Goal: Task Accomplishment & Management: Use online tool/utility

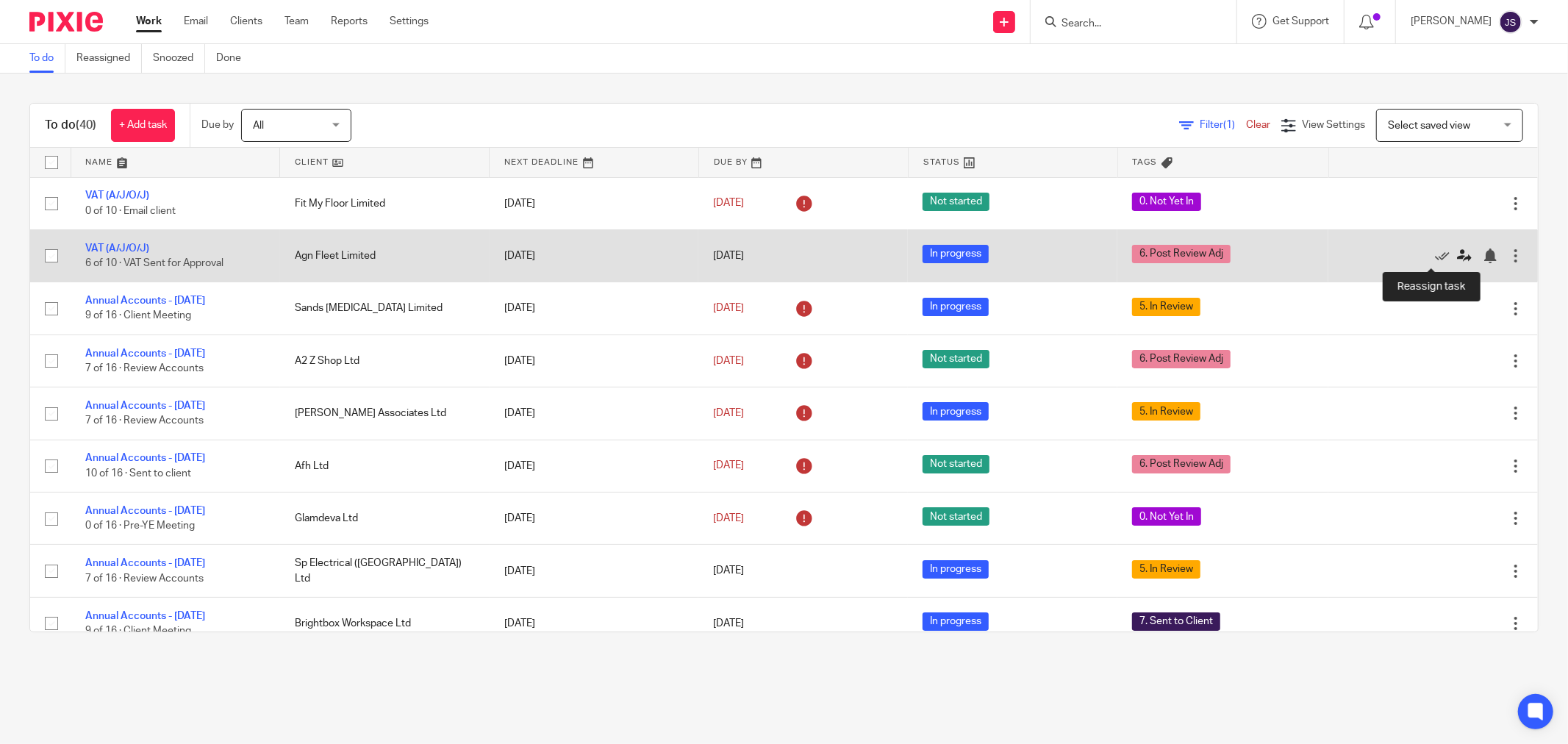
click at [1457, 257] on icon at bounding box center [1464, 256] width 15 height 15
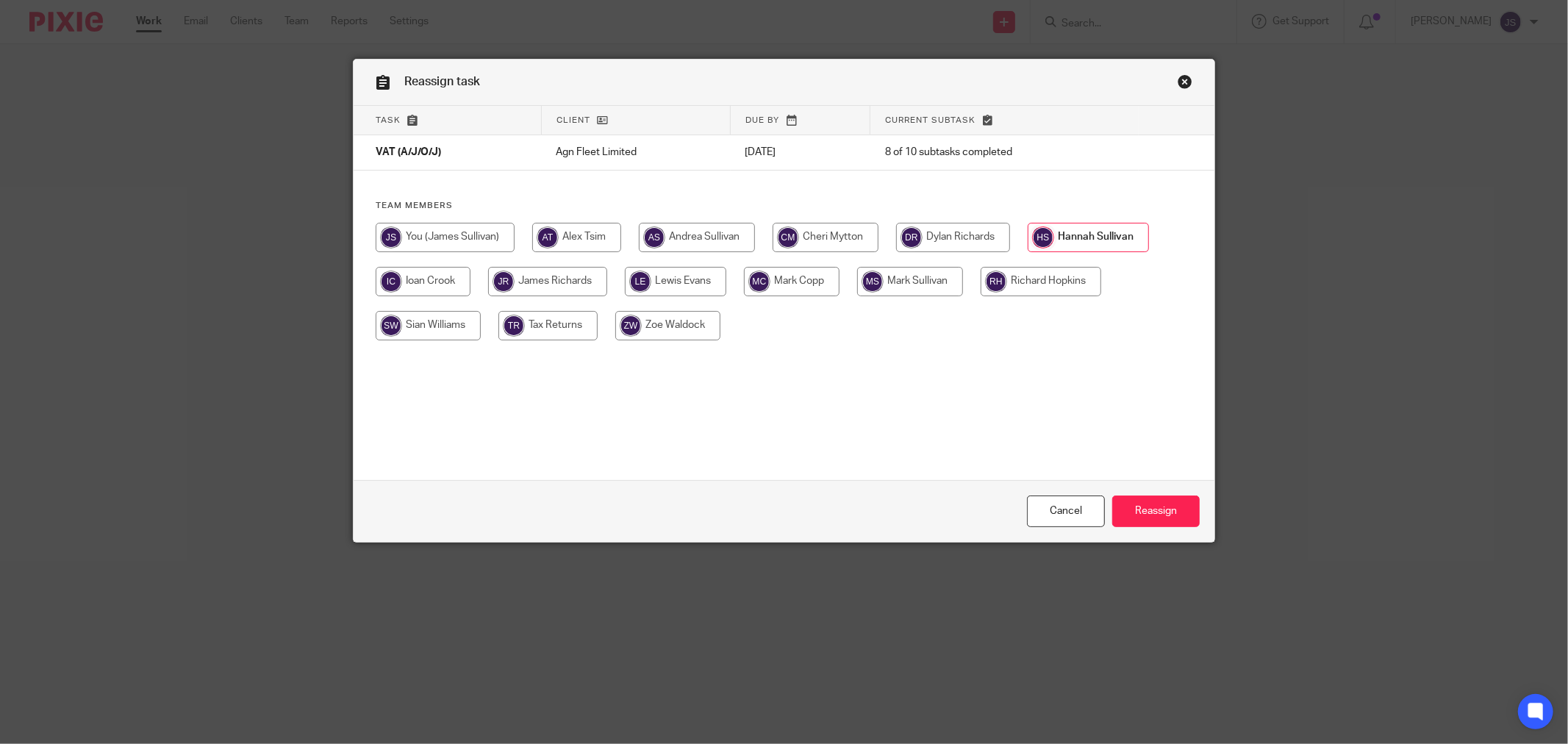
click at [898, 278] on input "radio" at bounding box center [910, 281] width 106 height 29
radio input "true"
click at [1022, 281] on input "radio" at bounding box center [1044, 281] width 121 height 29
radio input "true"
drag, startPoint x: 1068, startPoint y: 230, endPoint x: 1070, endPoint y: 254, distance: 24.1
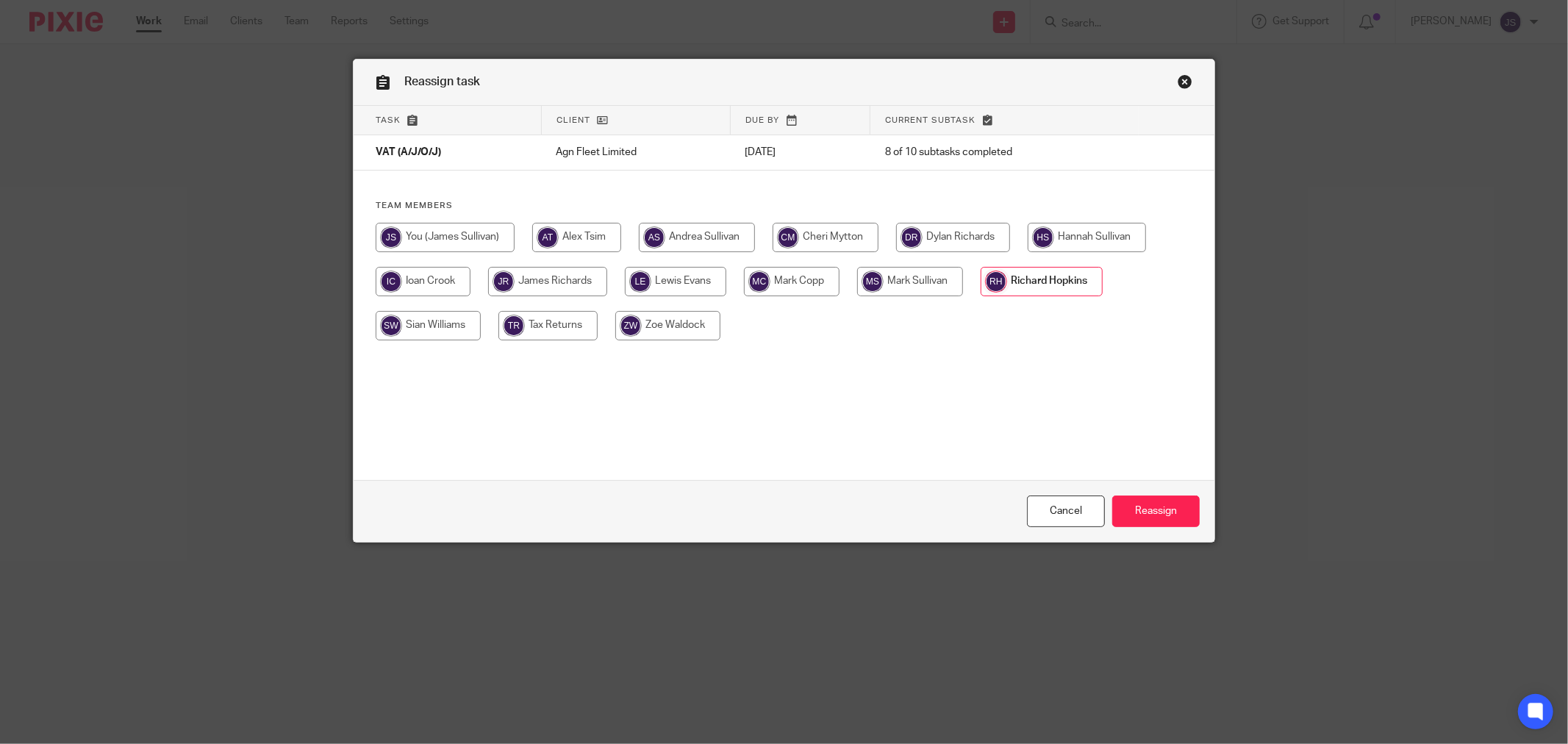
click at [1067, 230] on input "radio" at bounding box center [1086, 237] width 118 height 29
radio input "true"
click at [1135, 495] on input "Reassign" at bounding box center [1156, 511] width 88 height 31
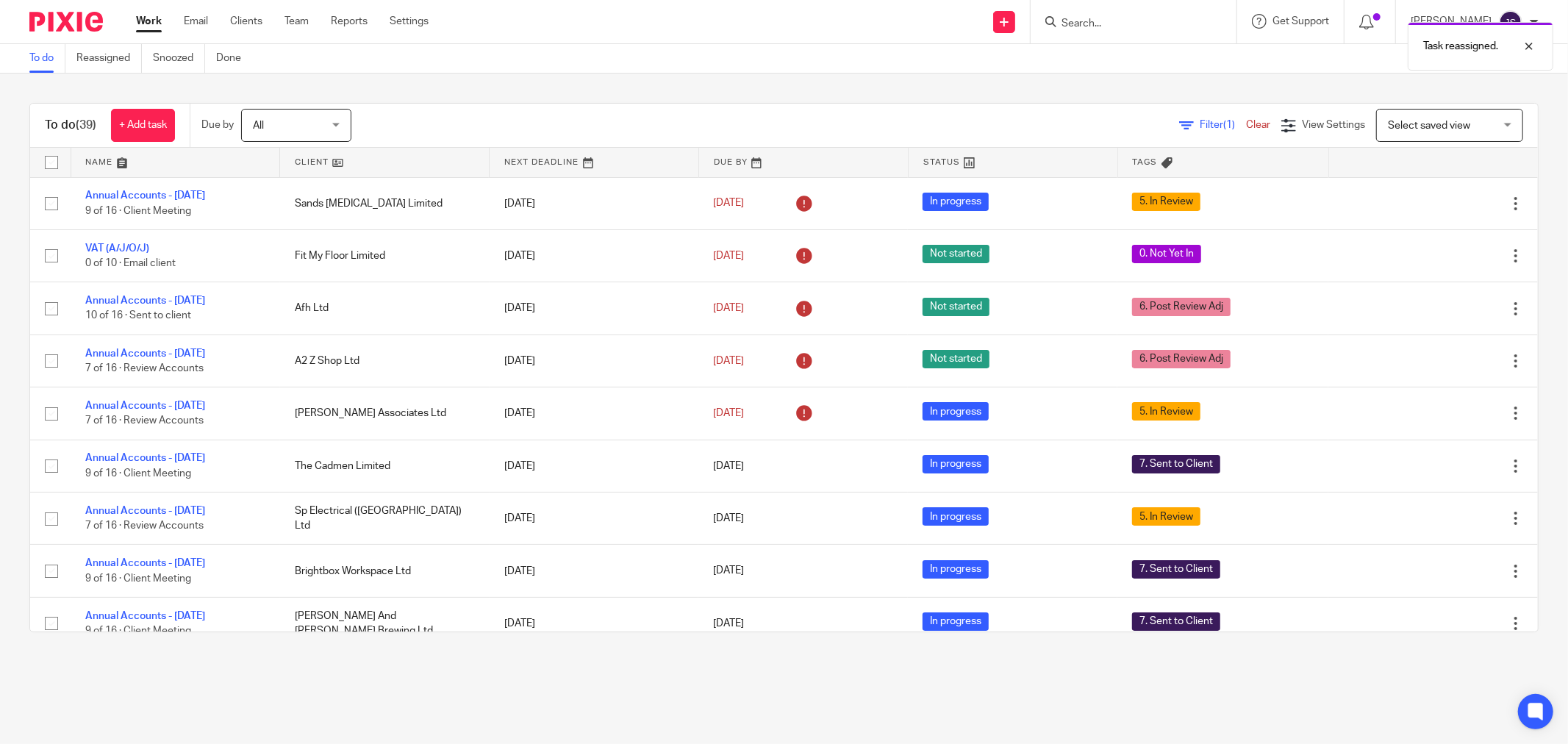
click at [85, 17] on img at bounding box center [66, 21] width 74 height 20
